Goal: Information Seeking & Learning: Find specific fact

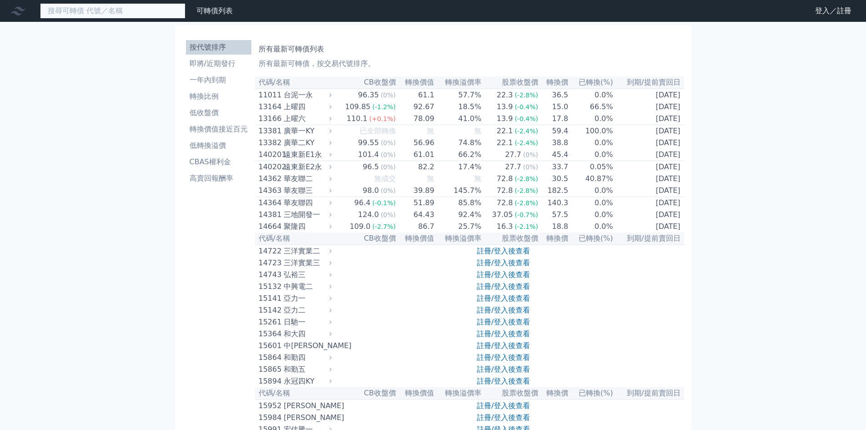
click at [117, 15] on input at bounding box center [113, 10] width 146 height 15
click at [828, 12] on link "登入／註冊" at bounding box center [833, 11] width 51 height 15
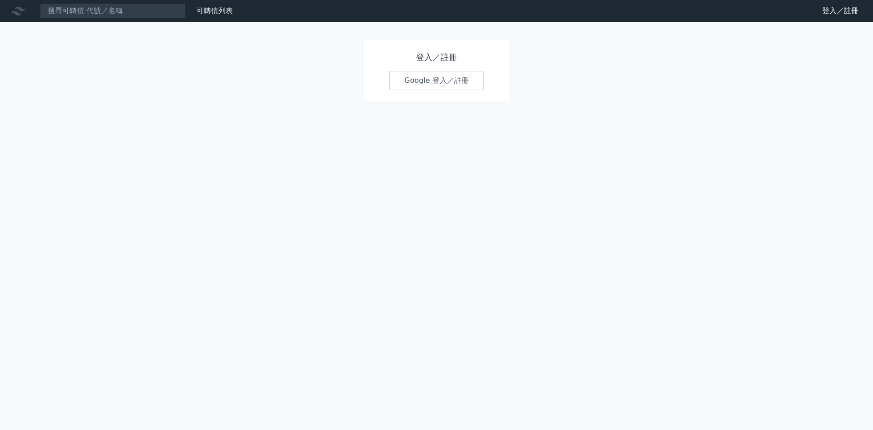
click at [447, 73] on link "Google 登入／註冊" at bounding box center [436, 80] width 95 height 19
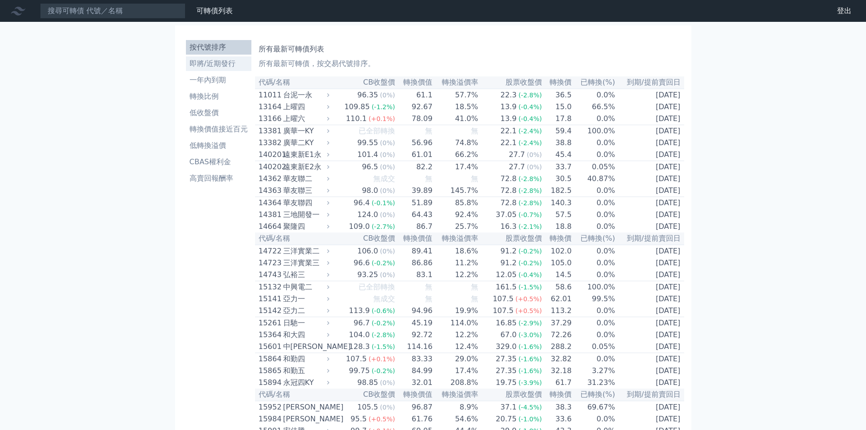
click at [196, 62] on li "即將/近期發行" at bounding box center [218, 63] width 65 height 11
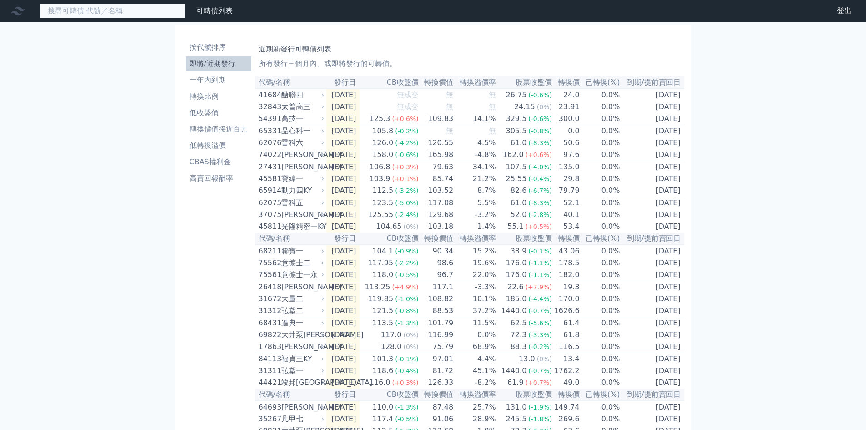
click at [141, 8] on input at bounding box center [113, 10] width 146 height 15
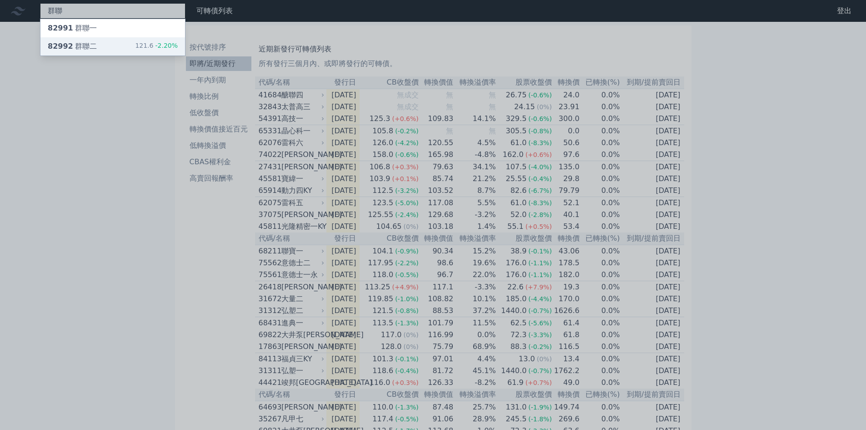
type input "群聯"
click at [126, 49] on div "82992 群聯二 121.6 -2.20%" at bounding box center [112, 46] width 145 height 18
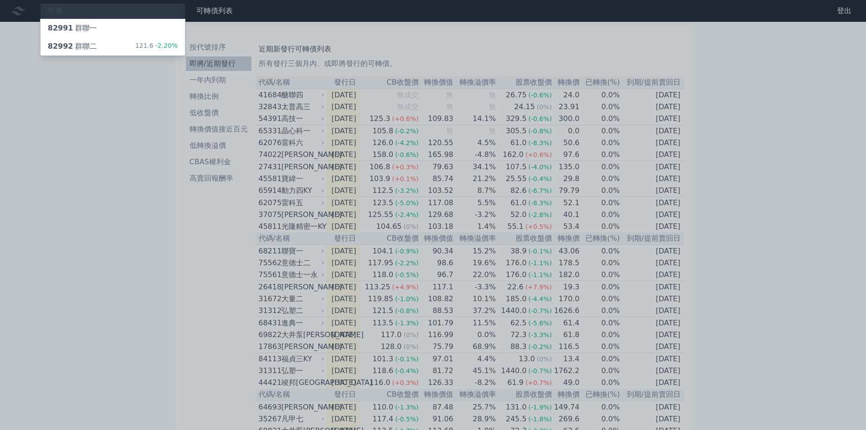
click at [109, 157] on div at bounding box center [433, 215] width 866 height 430
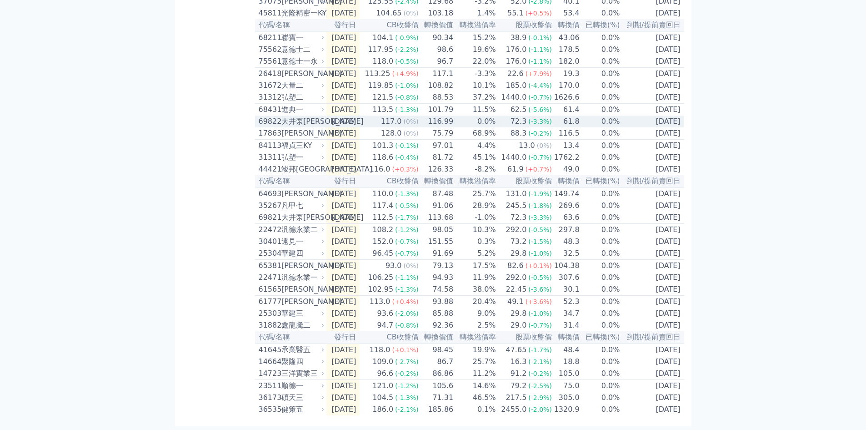
scroll to position [255, 0]
